Goal: Task Accomplishment & Management: Manage account settings

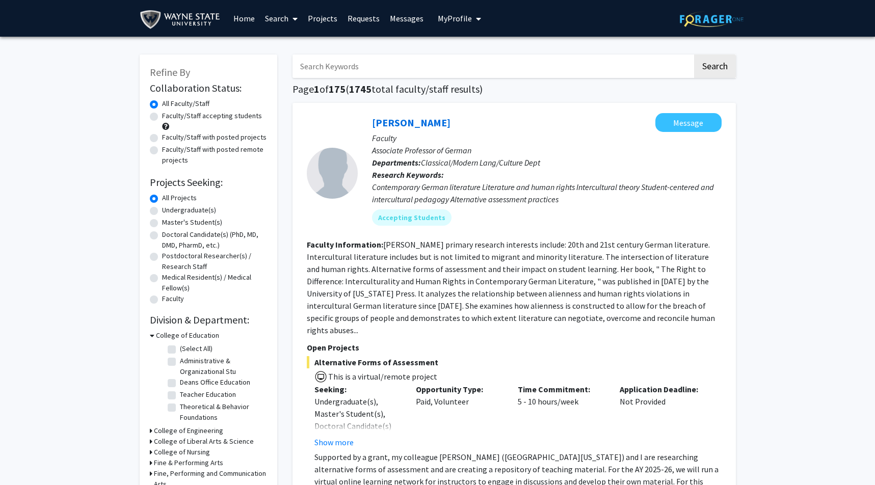
click at [403, 17] on link "Messages" at bounding box center [407, 19] width 44 height 36
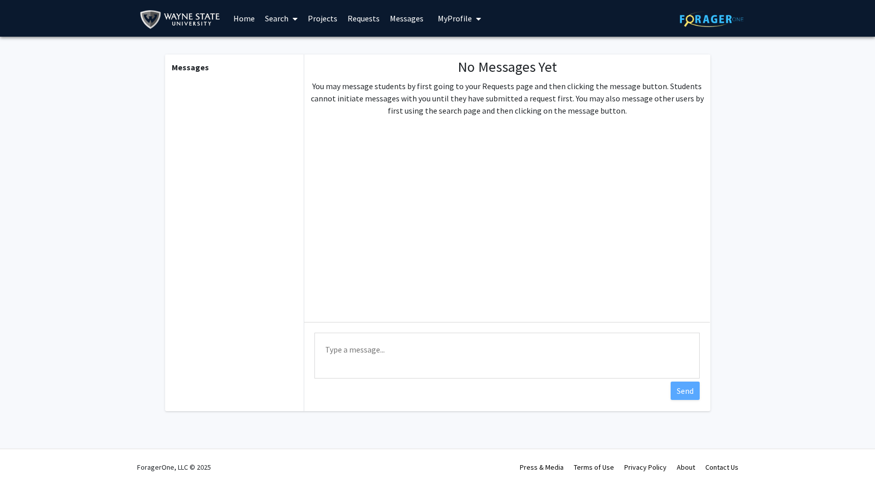
click at [356, 16] on link "Requests" at bounding box center [364, 19] width 42 height 36
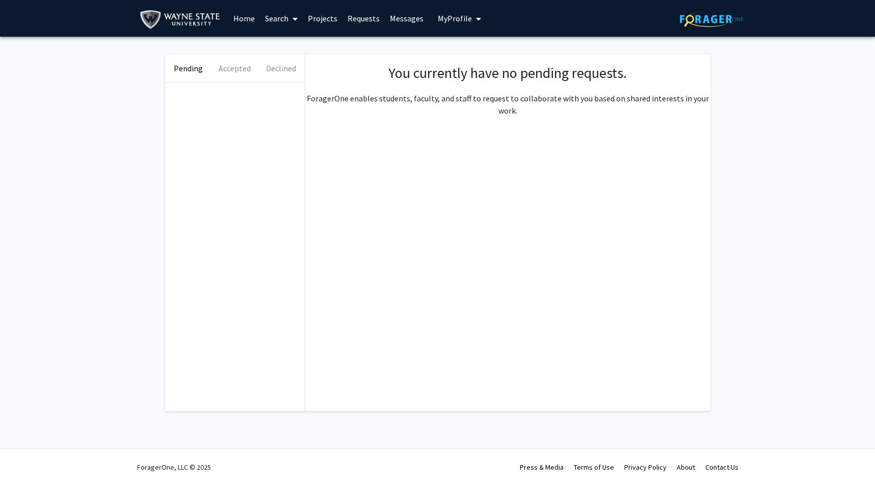
click at [315, 18] on link "Projects" at bounding box center [323, 19] width 40 height 36
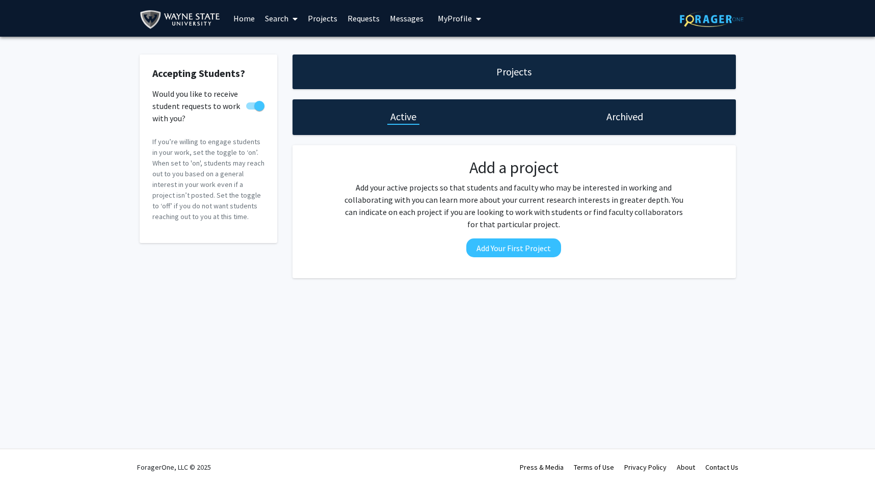
click at [273, 18] on link "Search" at bounding box center [281, 19] width 43 height 36
click at [320, 19] on link "Projects" at bounding box center [323, 19] width 40 height 36
drag, startPoint x: 250, startPoint y: 18, endPoint x: 280, endPoint y: 18, distance: 30.1
click at [250, 18] on link "Home" at bounding box center [244, 19] width 32 height 36
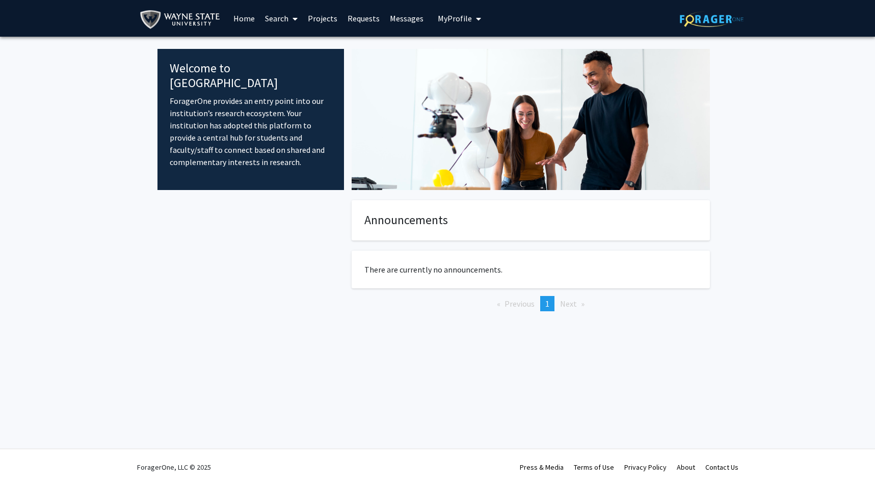
click at [446, 19] on span "My Profile" at bounding box center [455, 18] width 34 height 10
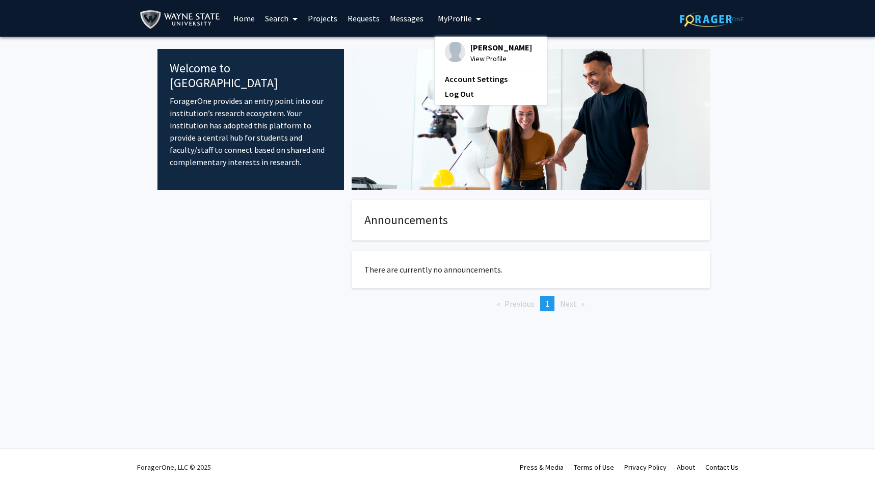
click at [480, 53] on span "[PERSON_NAME]" at bounding box center [502, 47] width 62 height 11
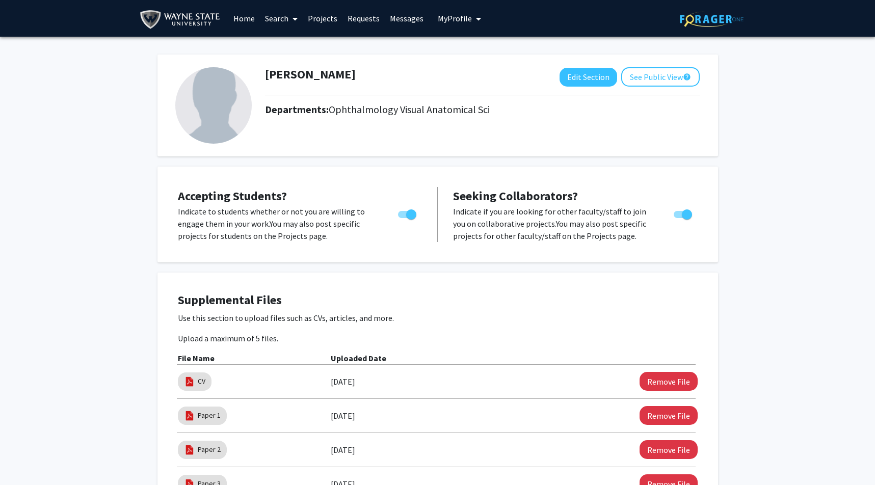
click at [225, 112] on img at bounding box center [213, 105] width 76 height 76
click at [571, 74] on button "Edit Section" at bounding box center [589, 77] width 58 height 19
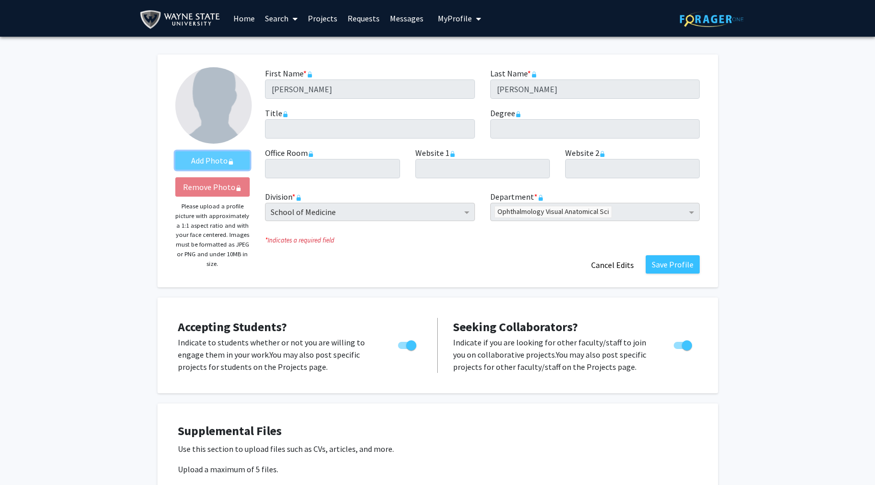
click at [233, 165] on rect "AddProfile Picture" at bounding box center [231, 163] width 4 height 4
click at [242, 132] on div "Add Photo Remove Photo Please upload a profile picture with approximately a 1:1…" at bounding box center [213, 171] width 90 height 208
click at [222, 99] on img at bounding box center [213, 105] width 76 height 76
